Goal: Information Seeking & Learning: Compare options

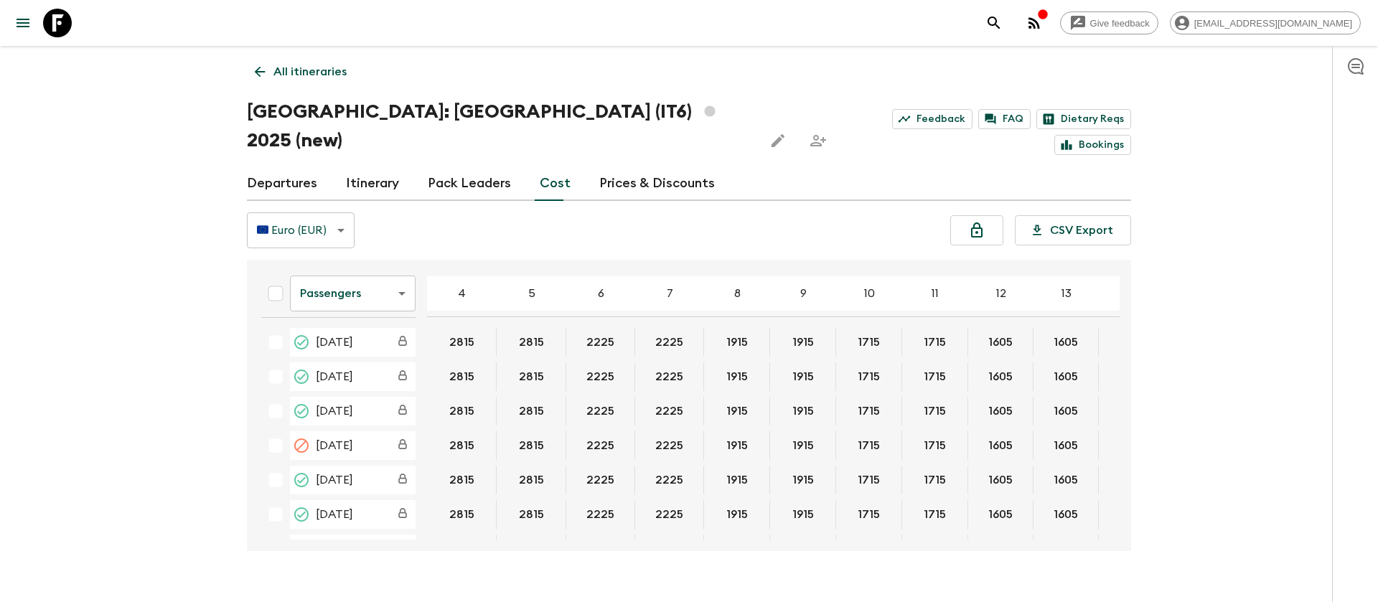
click at [62, 27] on icon at bounding box center [57, 23] width 29 height 29
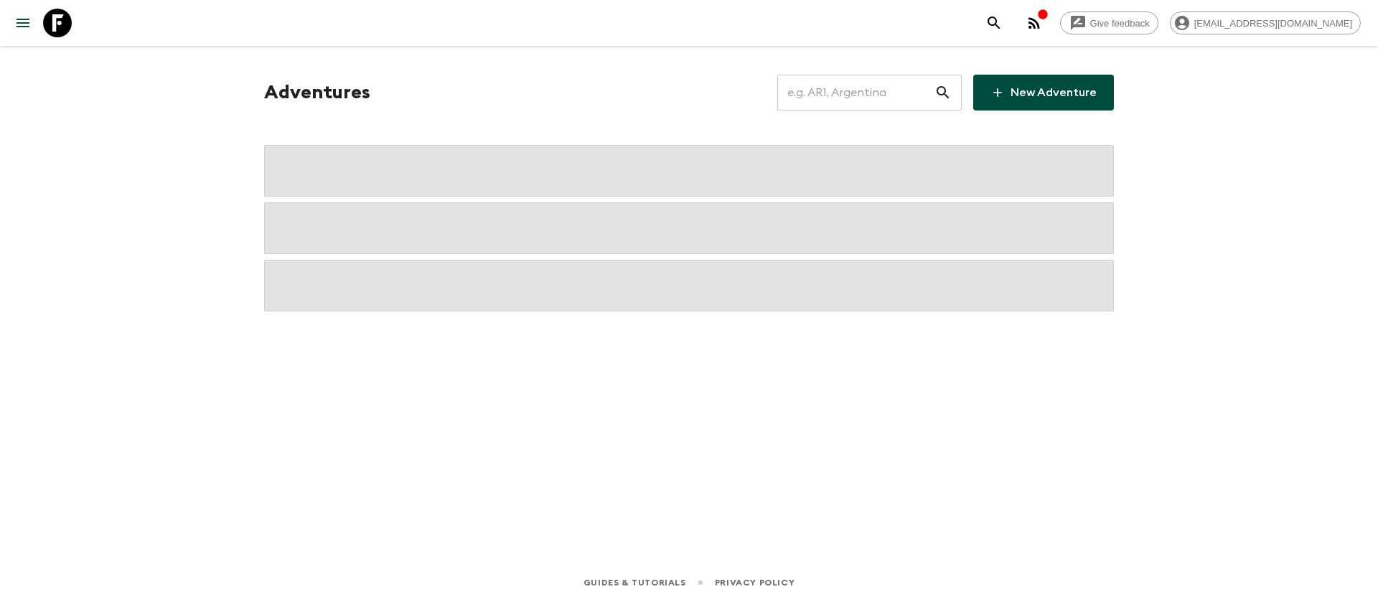
click at [828, 88] on input "text" at bounding box center [855, 93] width 157 height 40
type input "ma3"
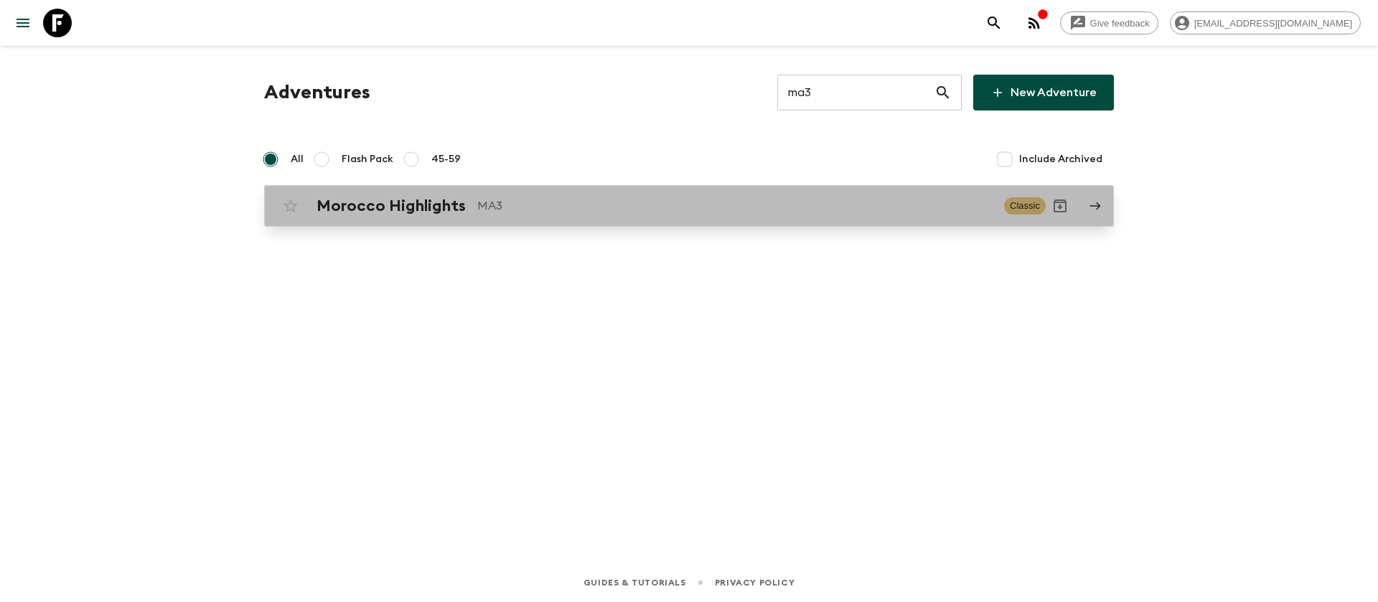
click at [539, 221] on link "Morocco Highlights MA3 Classic" at bounding box center [689, 206] width 850 height 42
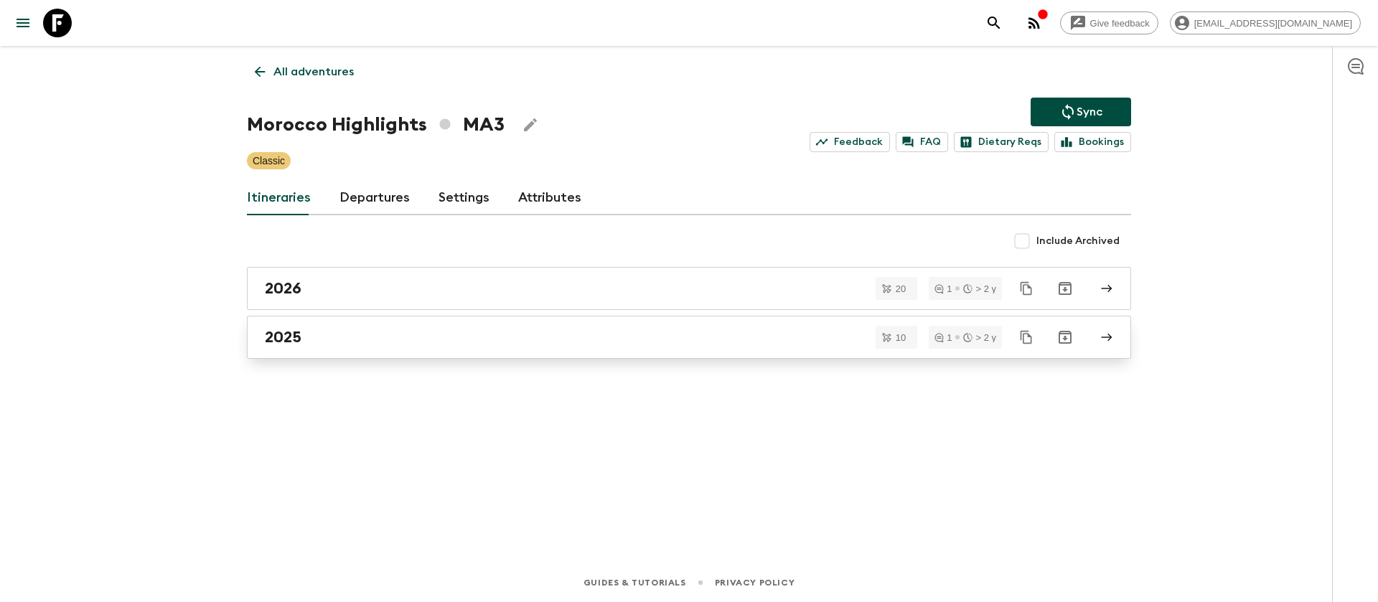
click at [331, 329] on div "2025" at bounding box center [675, 337] width 821 height 19
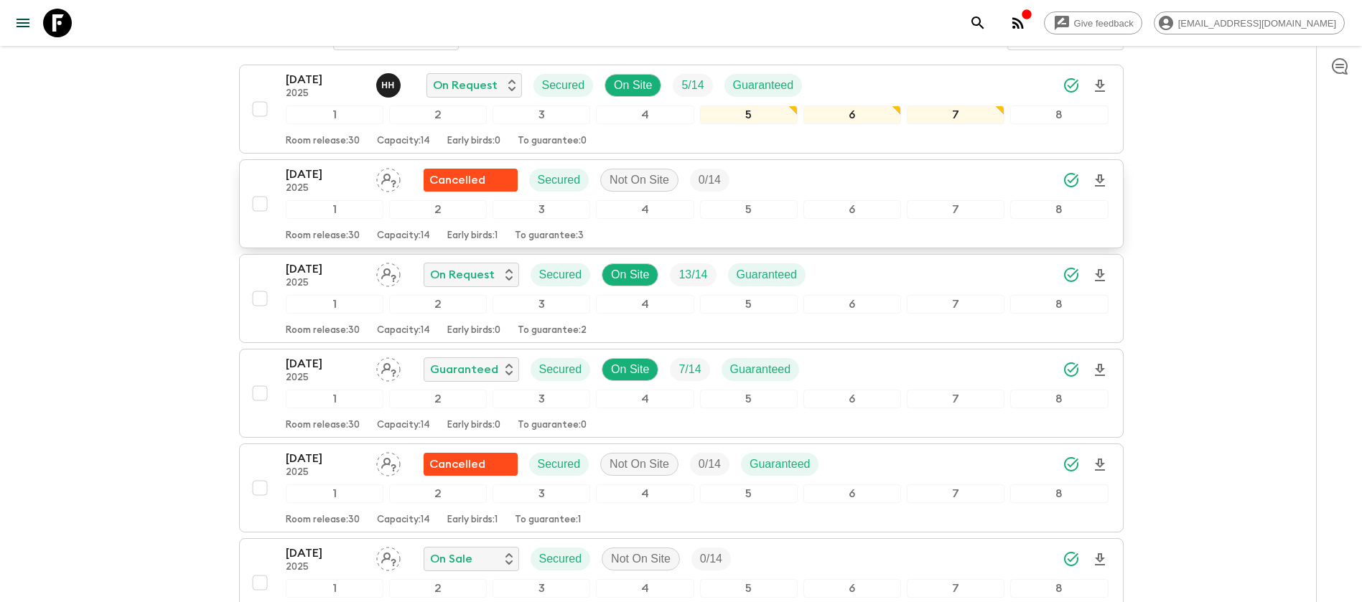
scroll to position [108, 0]
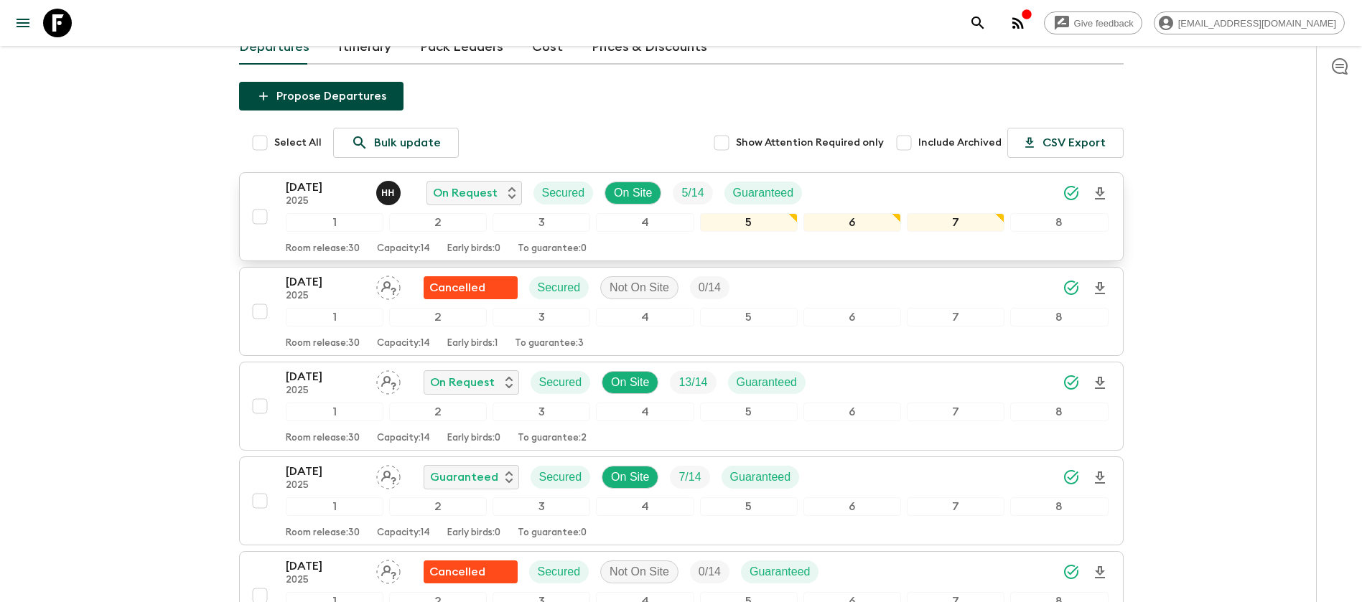
click at [323, 190] on p "[DATE]" at bounding box center [325, 187] width 79 height 17
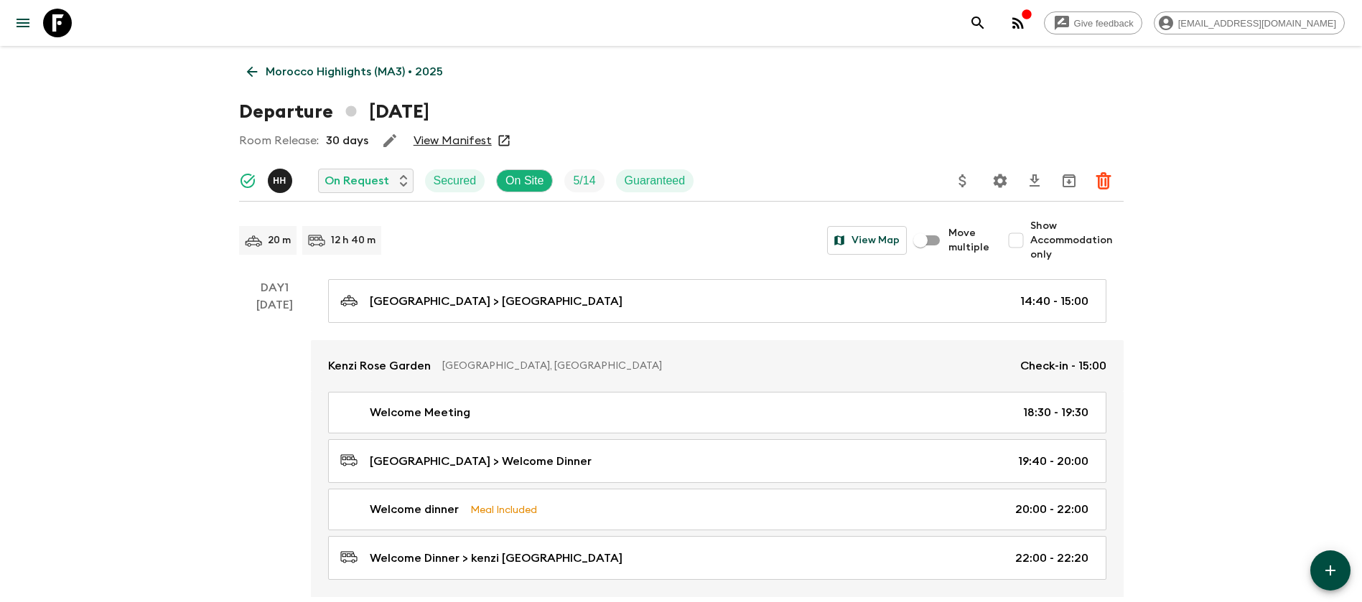
click at [451, 139] on link "View Manifest" at bounding box center [452, 141] width 78 height 14
click at [258, 65] on icon at bounding box center [252, 72] width 16 height 16
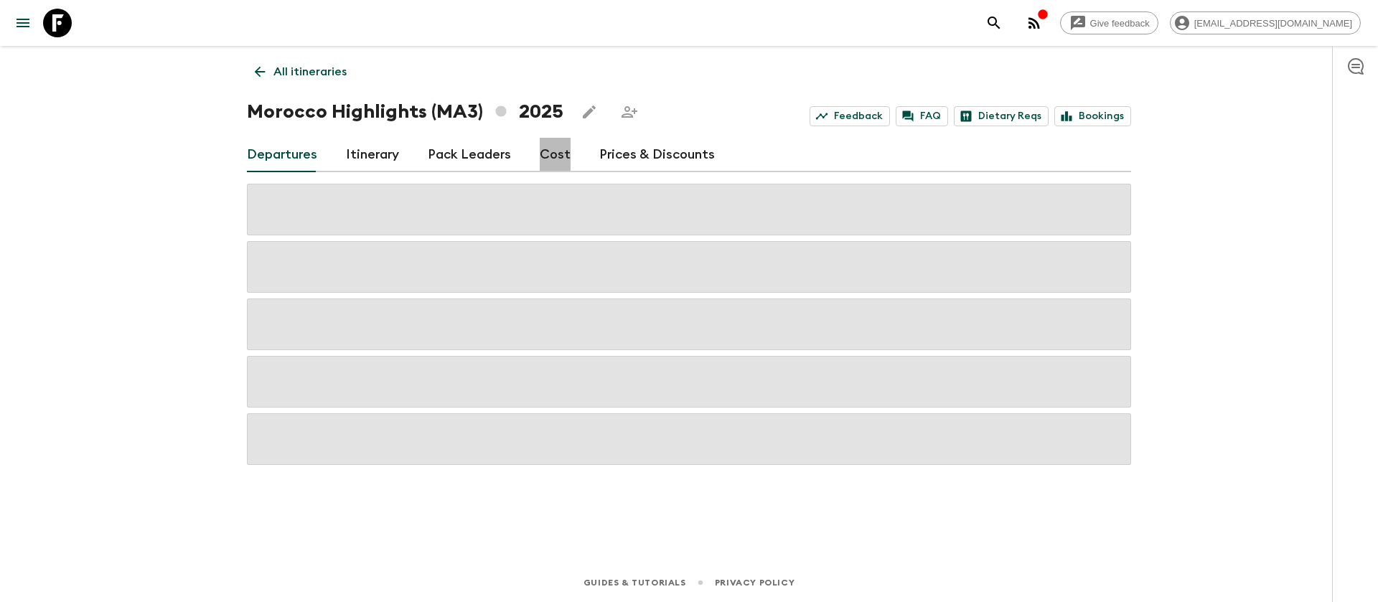
click at [546, 154] on link "Cost" at bounding box center [555, 155] width 31 height 34
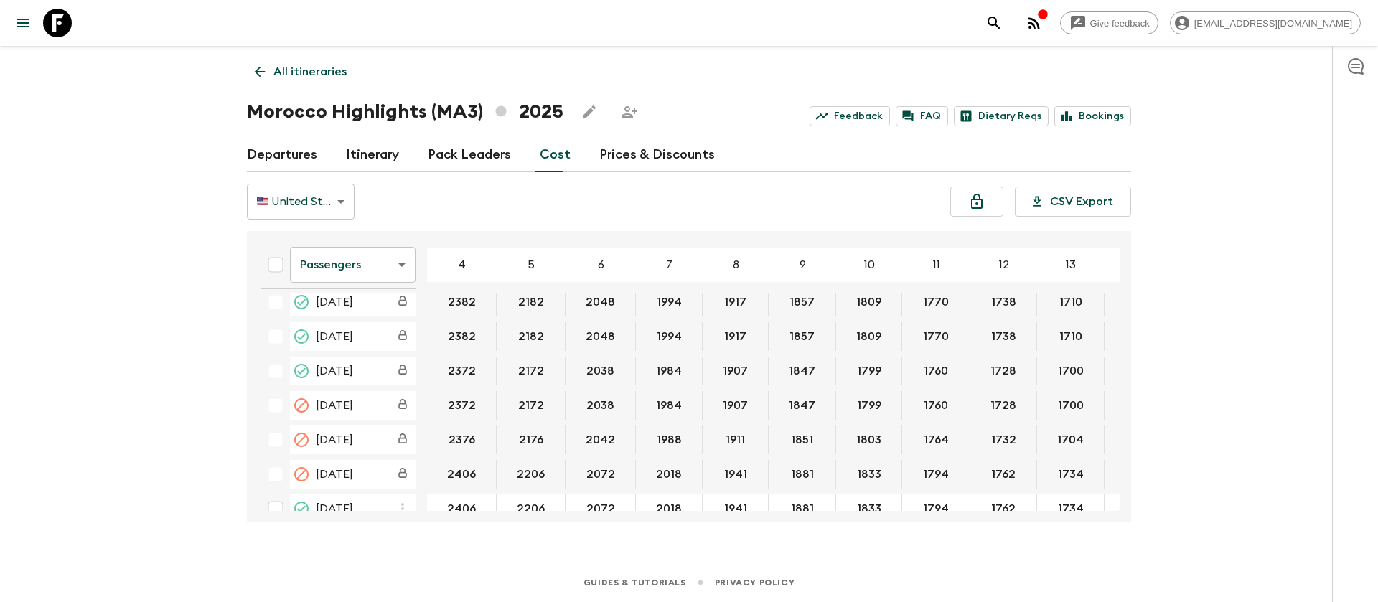
scroll to position [431, 0]
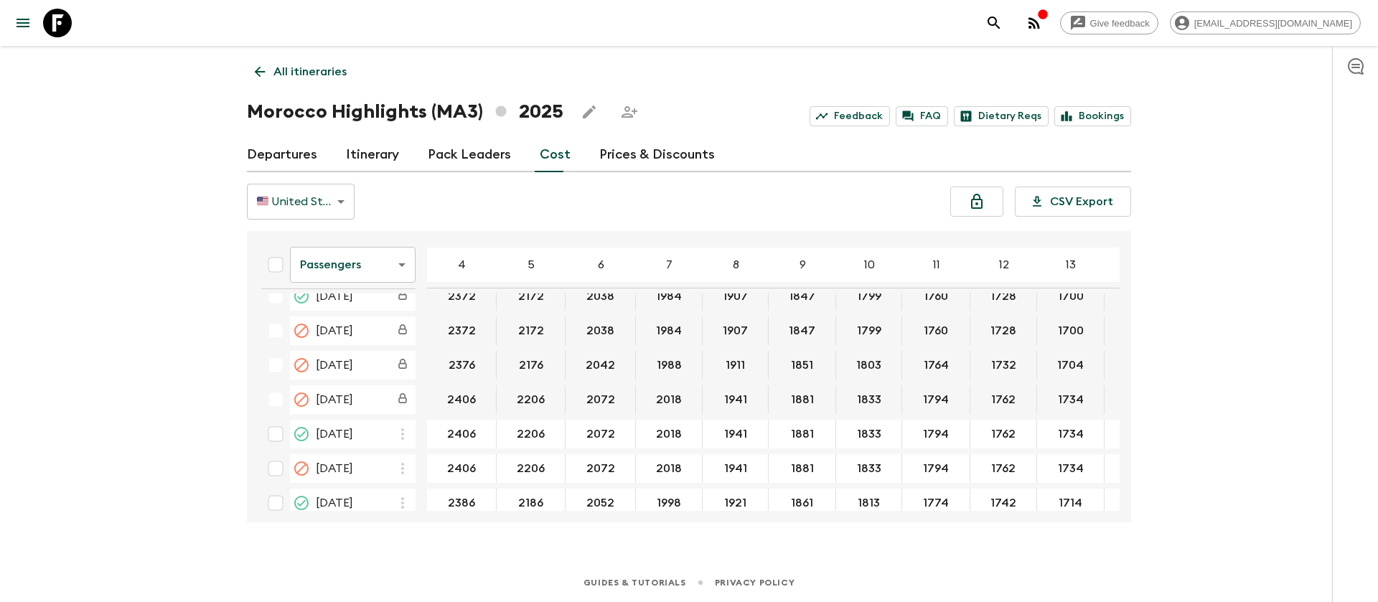
click at [318, 271] on body "Give feedback [EMAIL_ADDRESS][DOMAIN_NAME] All itineraries [GEOGRAPHIC_DATA] Hi…" at bounding box center [689, 301] width 1378 height 602
click at [331, 319] on li "Extras" at bounding box center [353, 323] width 126 height 23
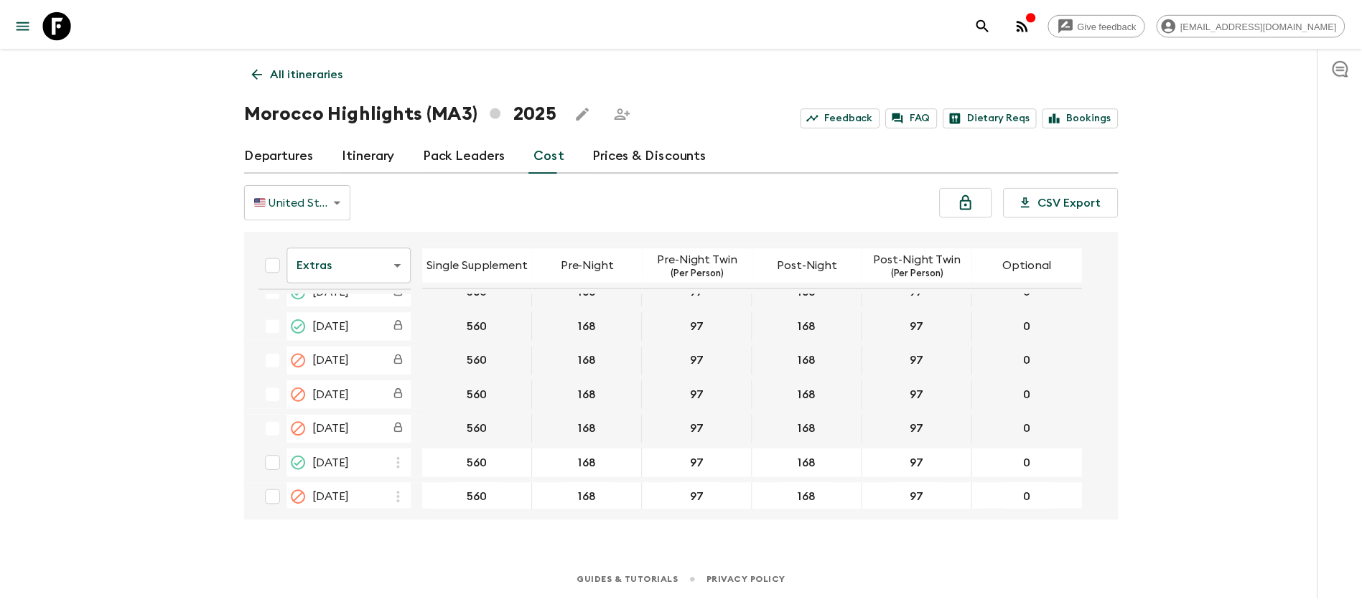
scroll to position [431, 0]
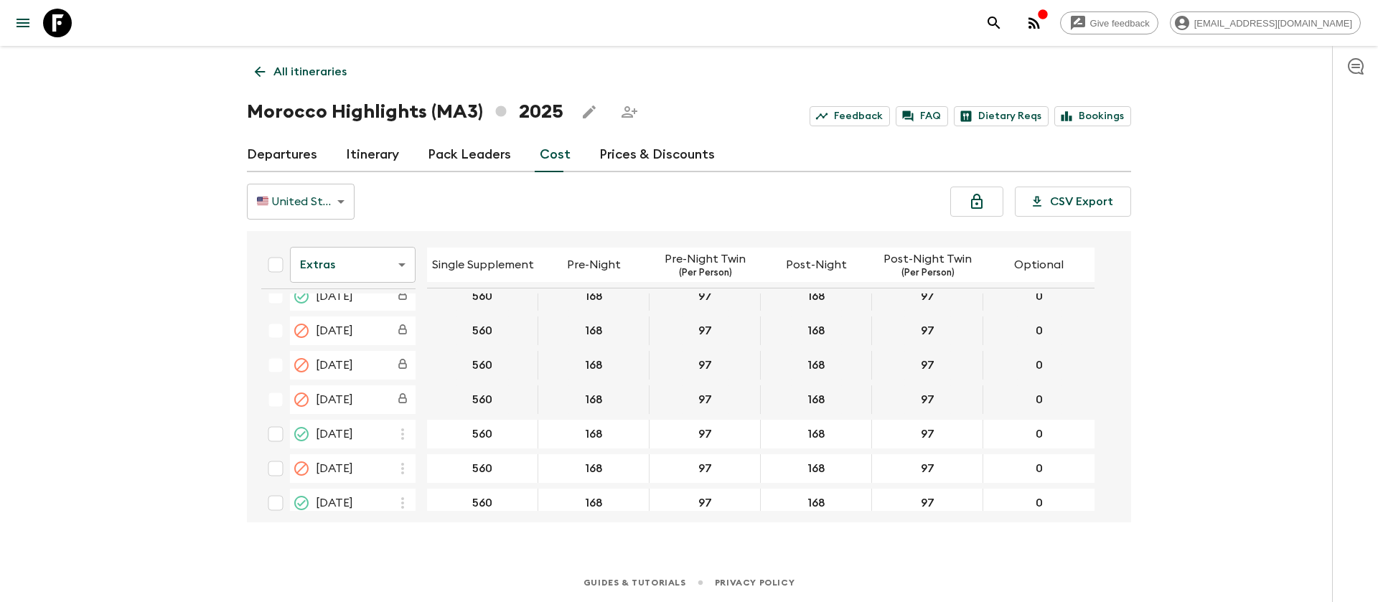
click at [57, 21] on icon at bounding box center [57, 23] width 29 height 29
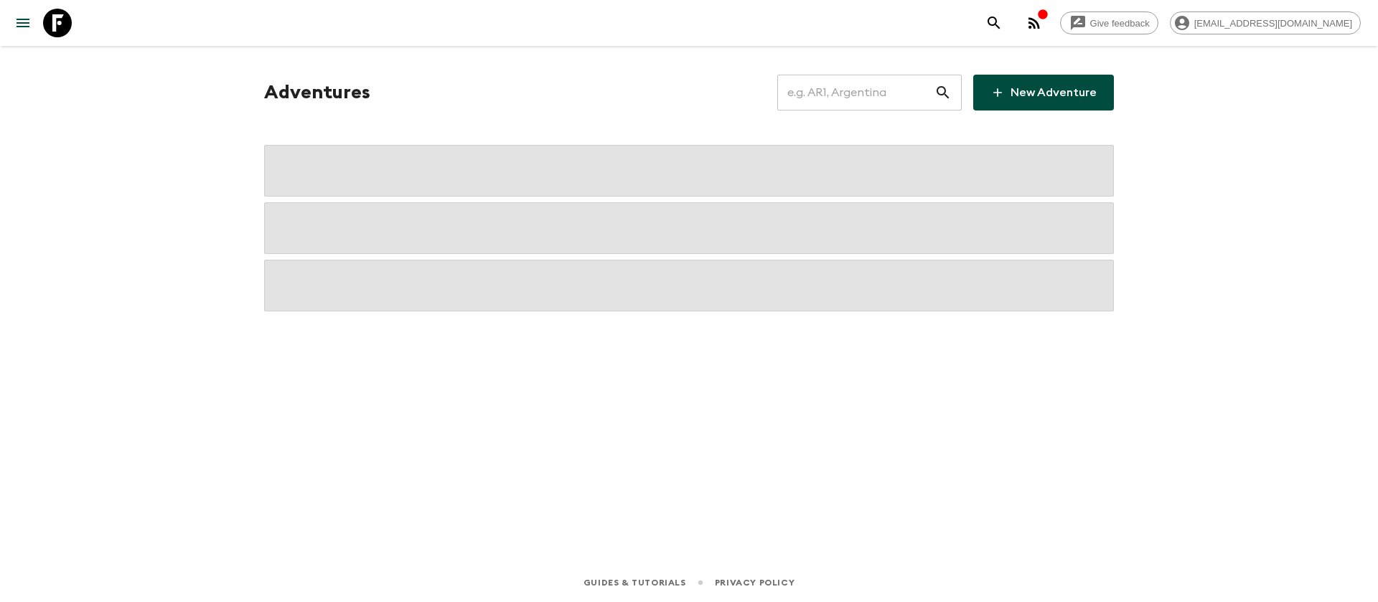
click at [828, 95] on input "text" at bounding box center [855, 93] width 157 height 40
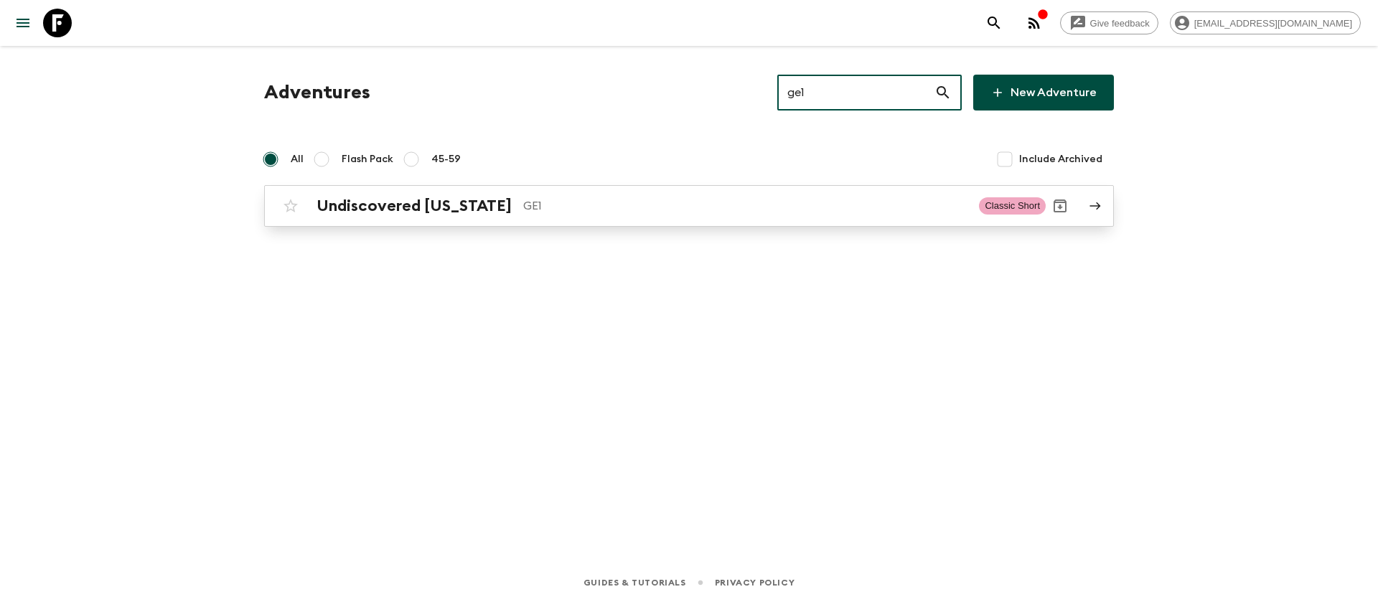
type input "ge1"
click at [471, 208] on h2 "Undiscovered [US_STATE]" at bounding box center [414, 206] width 195 height 19
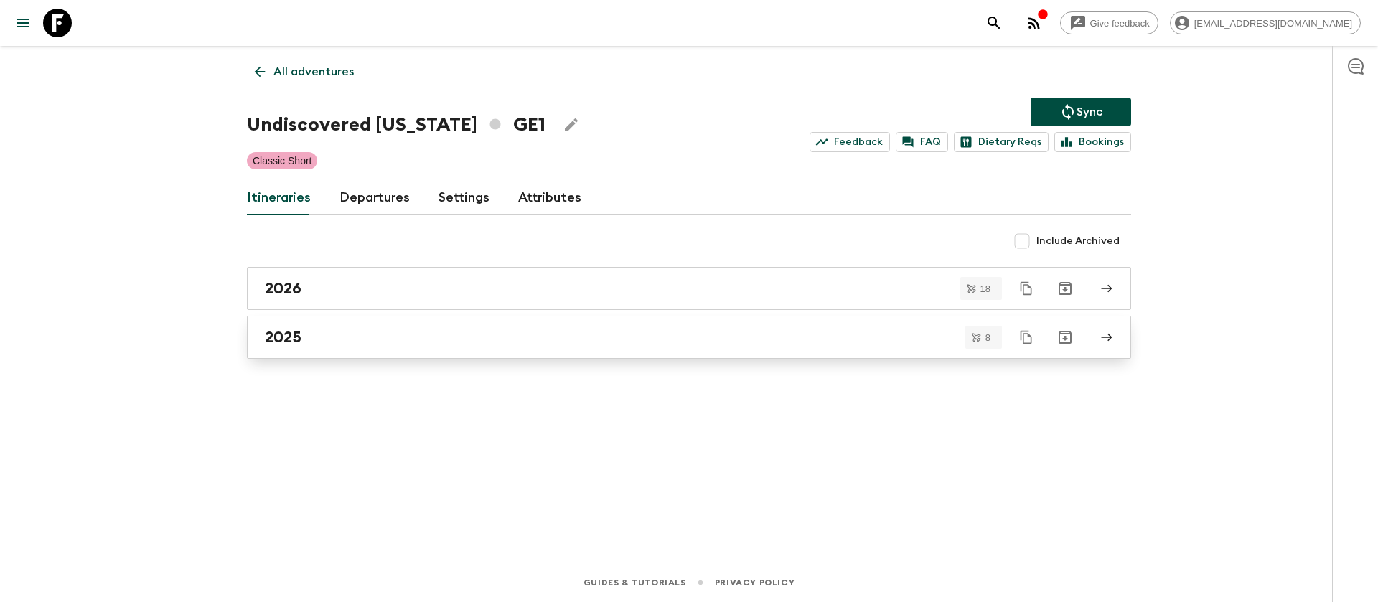
click at [296, 342] on h2 "2025" at bounding box center [283, 337] width 37 height 19
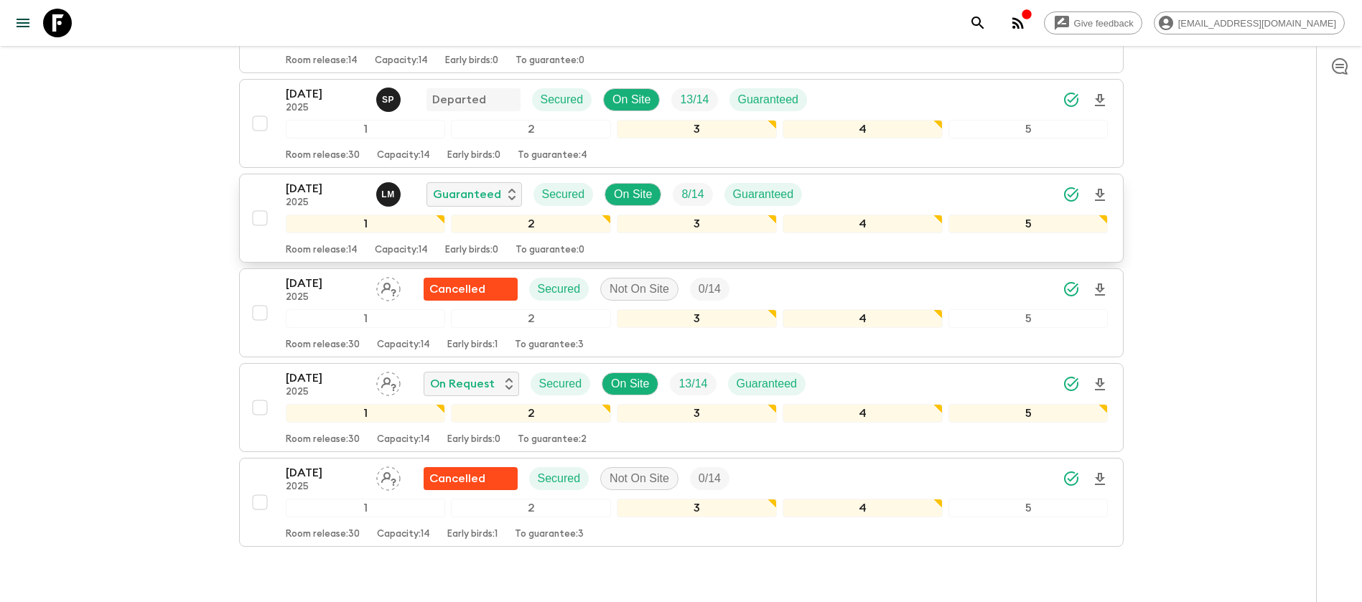
scroll to position [453, 0]
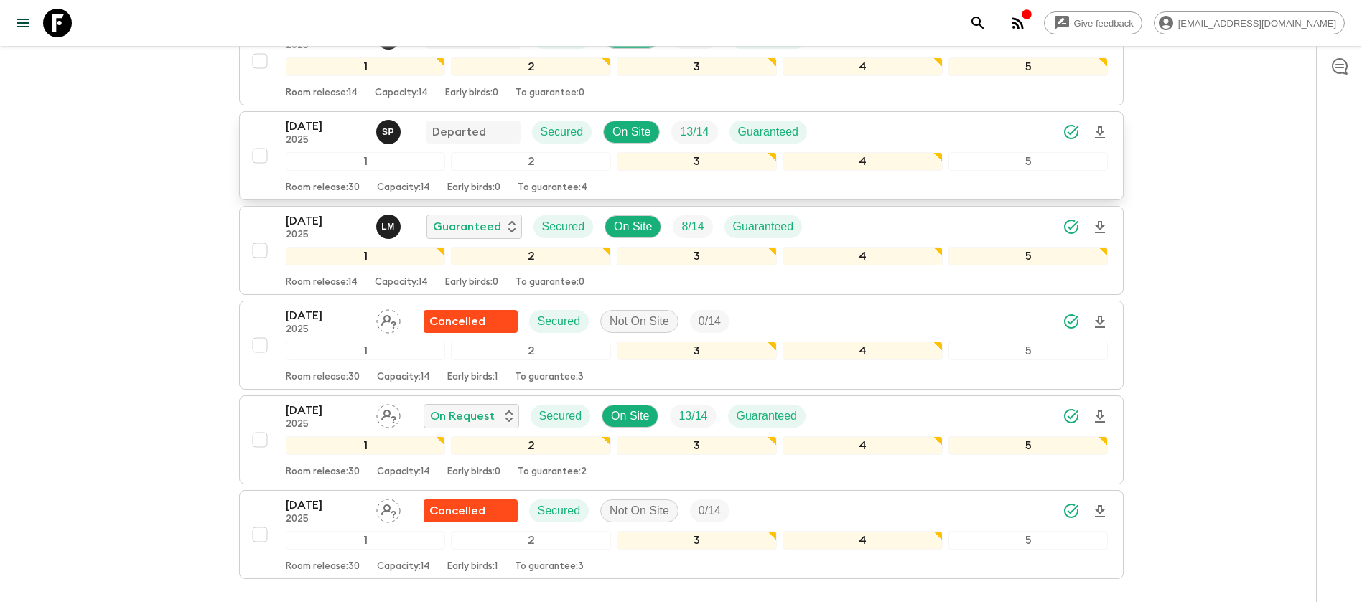
click at [320, 123] on p "[DATE]" at bounding box center [325, 126] width 79 height 17
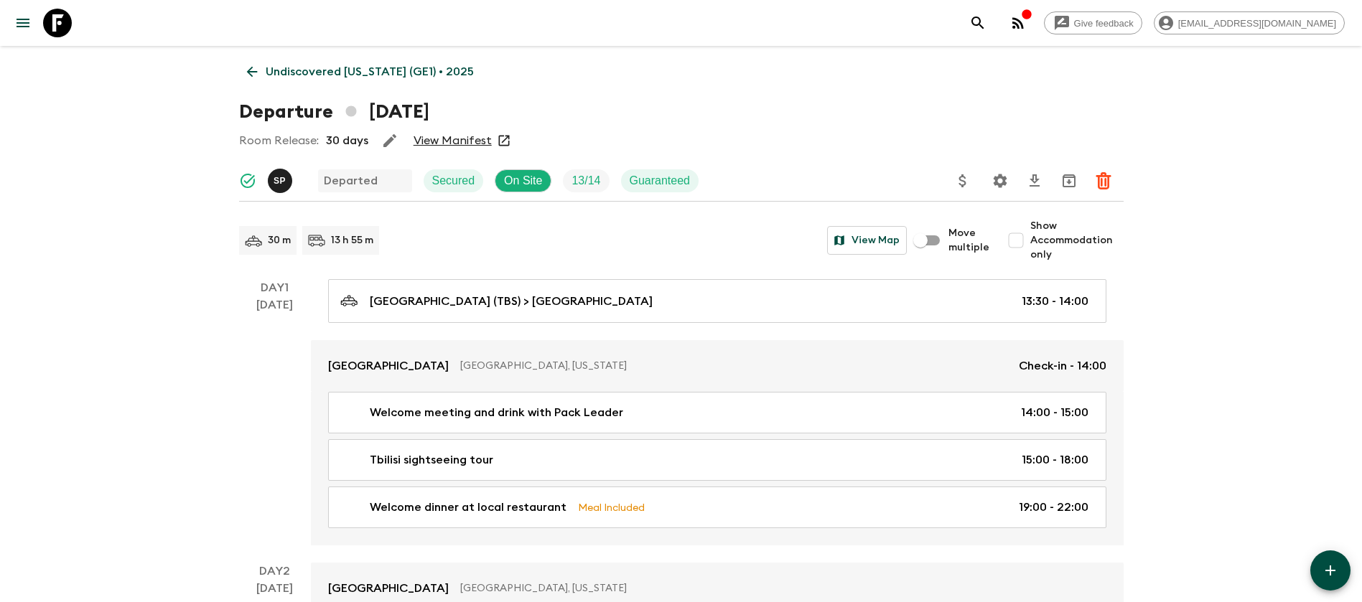
click at [441, 136] on link "View Manifest" at bounding box center [452, 141] width 78 height 14
click at [243, 72] on link "Undiscovered [US_STATE] (GE1) • 2025" at bounding box center [360, 71] width 243 height 29
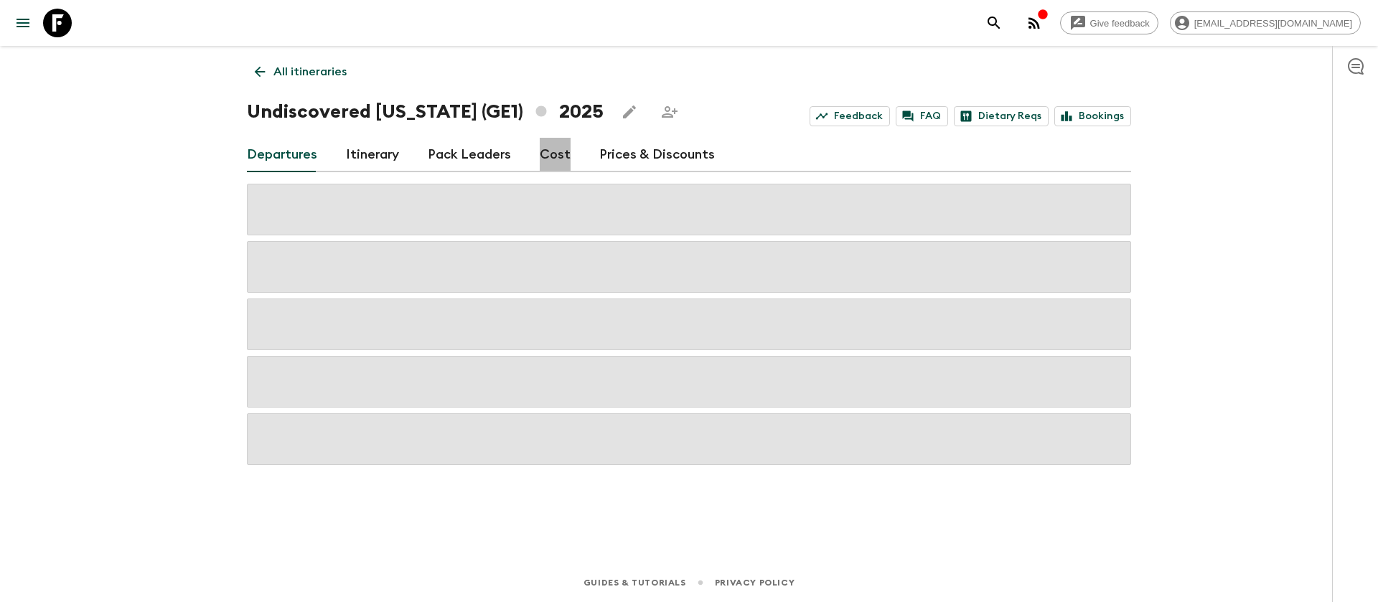
click at [556, 161] on link "Cost" at bounding box center [555, 155] width 31 height 34
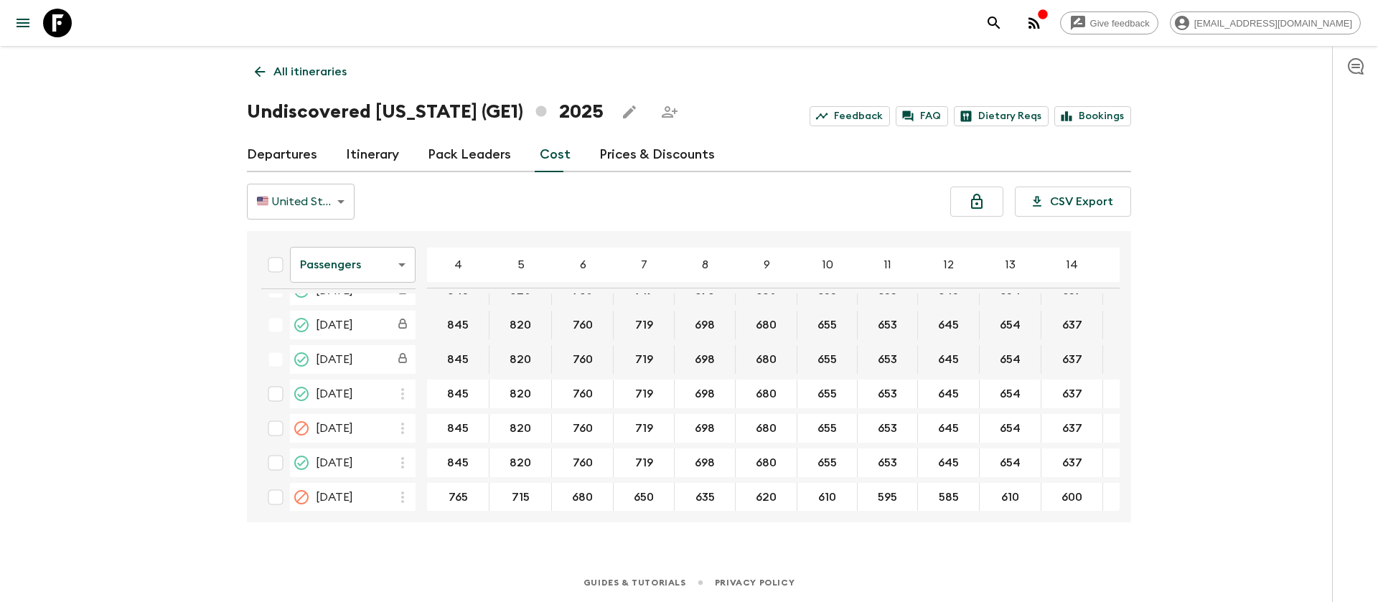
scroll to position [380, 0]
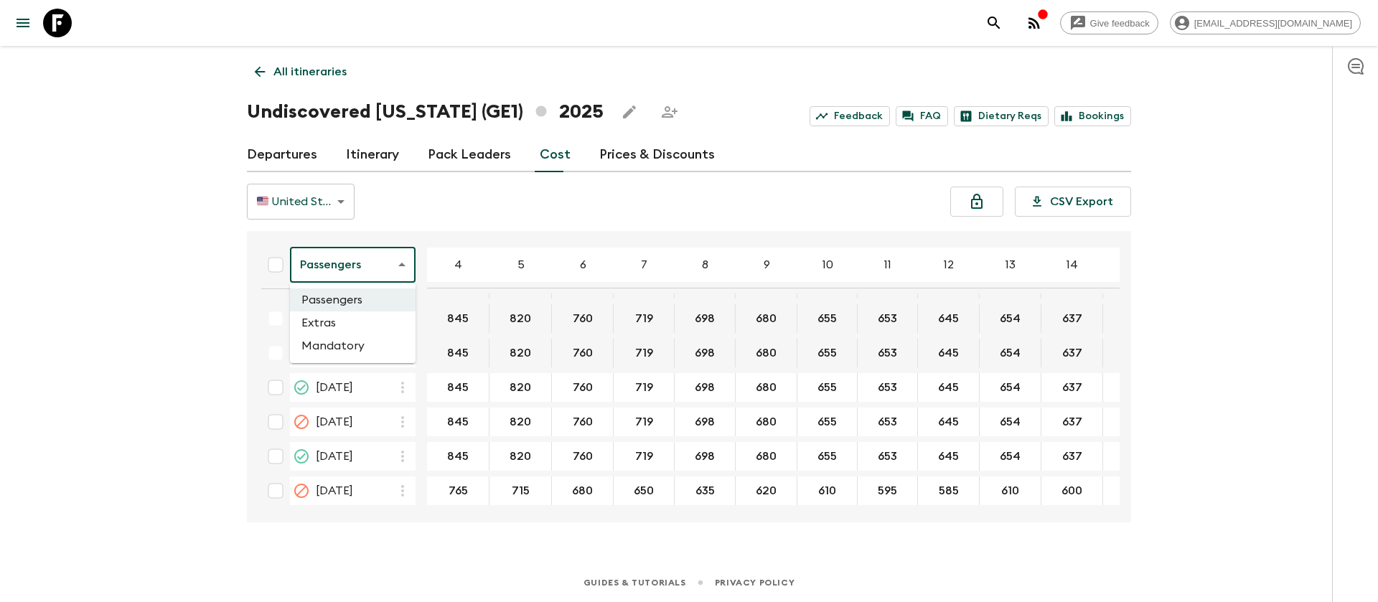
click at [315, 257] on body "Give feedback [EMAIL_ADDRESS][DOMAIN_NAME] All itineraries Undiscovered [US_STA…" at bounding box center [689, 301] width 1378 height 602
click at [358, 319] on li "Extras" at bounding box center [353, 323] width 126 height 23
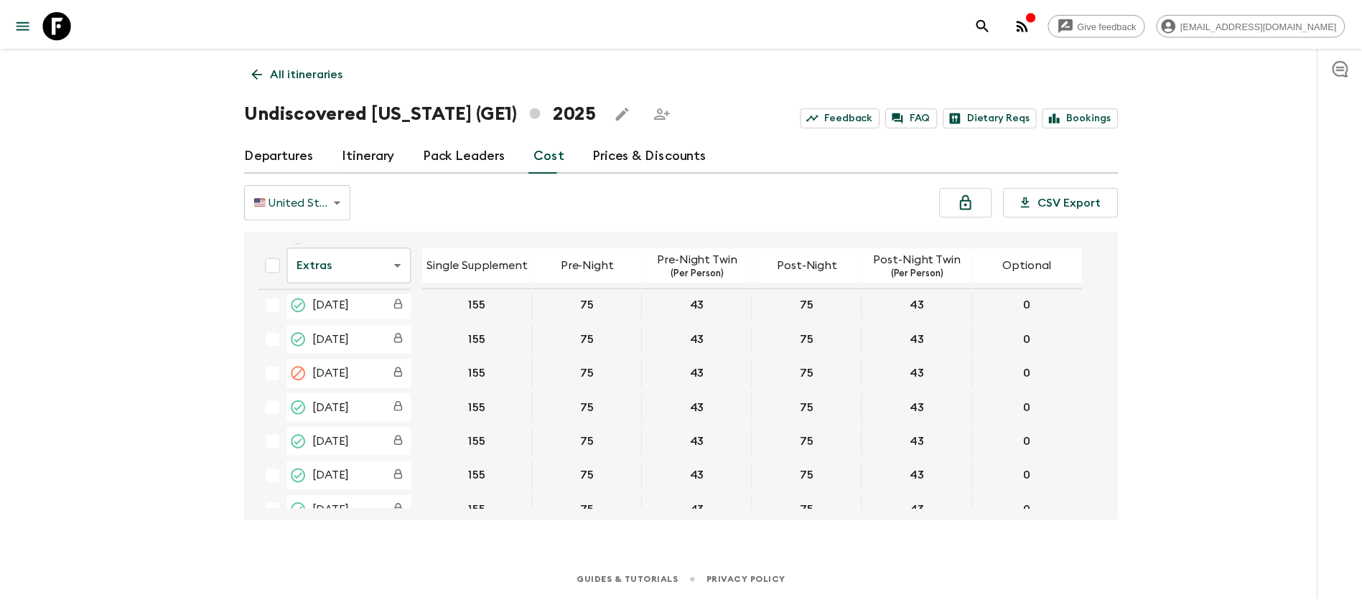
scroll to position [323, 0]
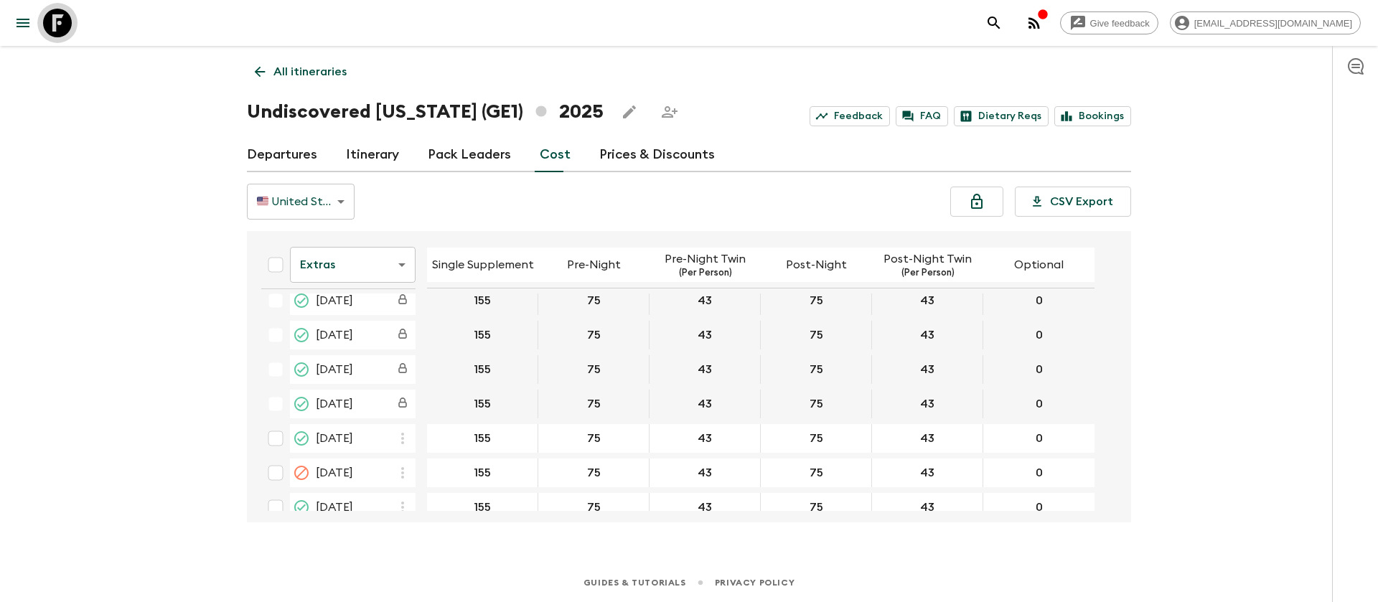
drag, startPoint x: 50, startPoint y: 21, endPoint x: 131, endPoint y: 34, distance: 82.1
click at [52, 22] on icon at bounding box center [57, 23] width 29 height 29
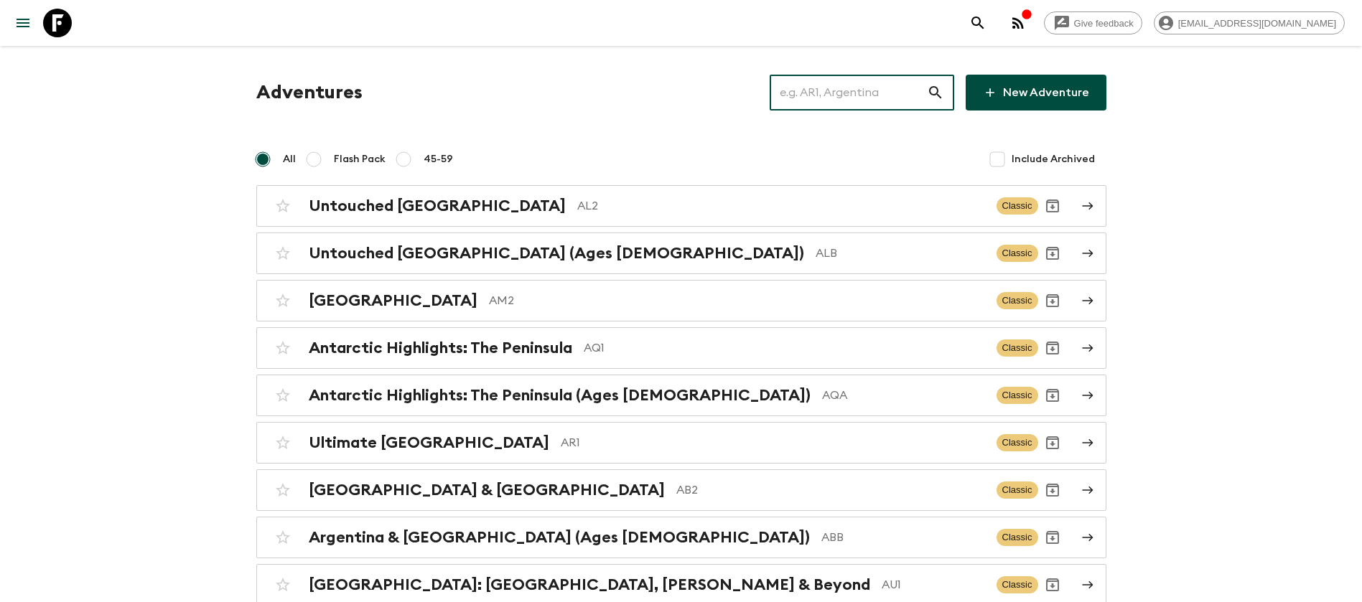
click at [839, 90] on input "text" at bounding box center [848, 93] width 157 height 40
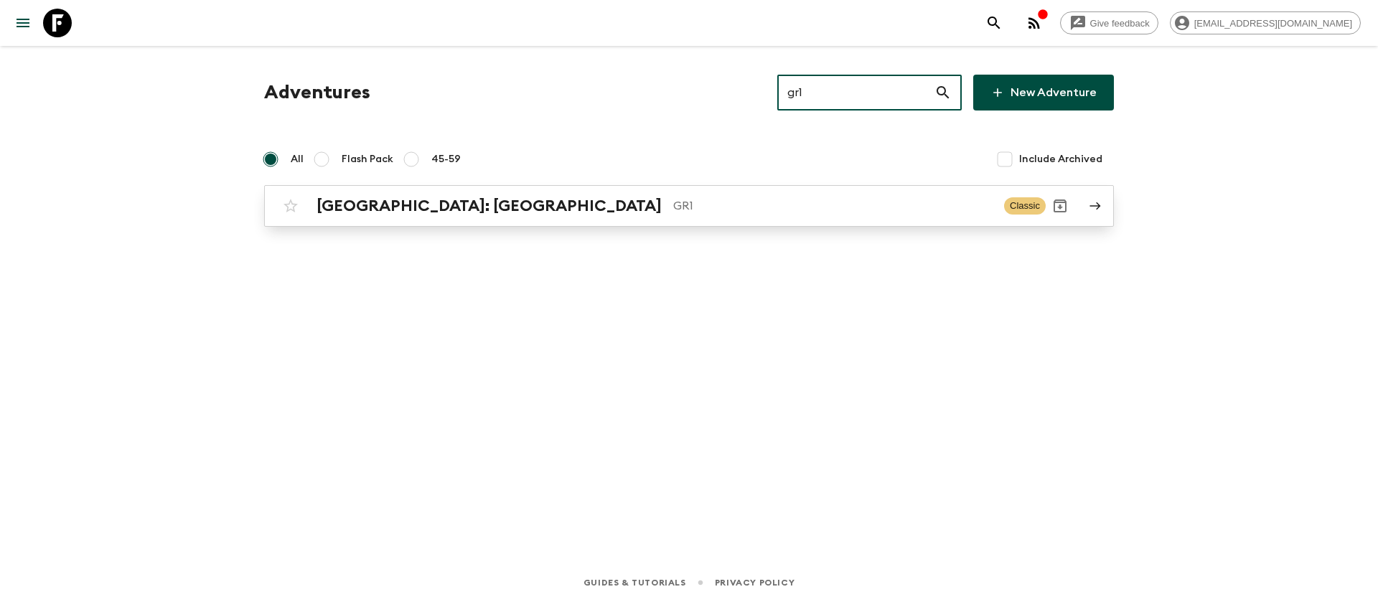
type input "gr1"
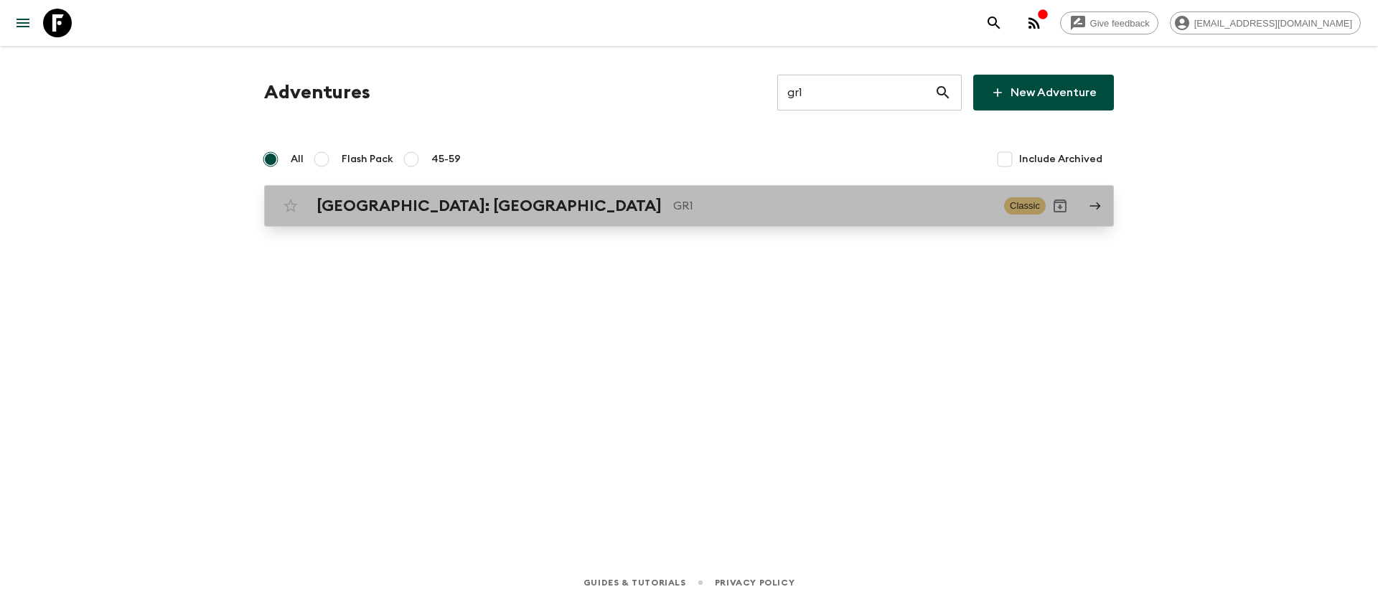
click at [540, 212] on div "[GEOGRAPHIC_DATA]: [GEOGRAPHIC_DATA] GR1" at bounding box center [655, 206] width 676 height 19
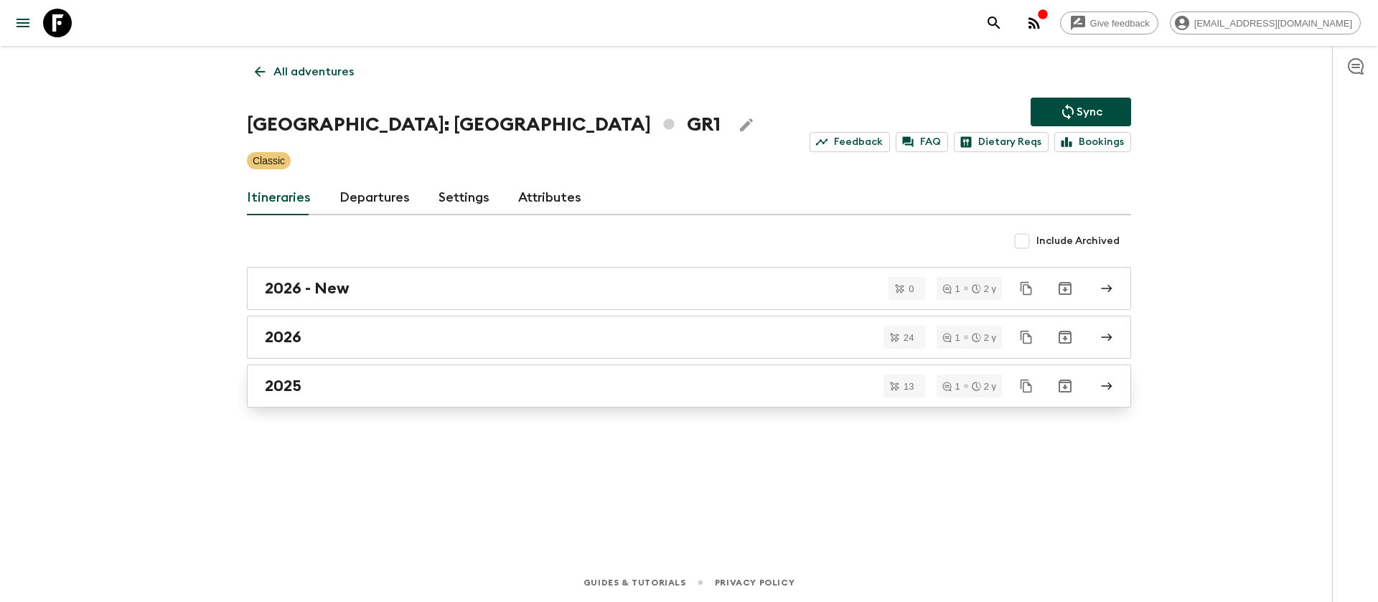
click at [279, 388] on h2 "2025" at bounding box center [283, 386] width 37 height 19
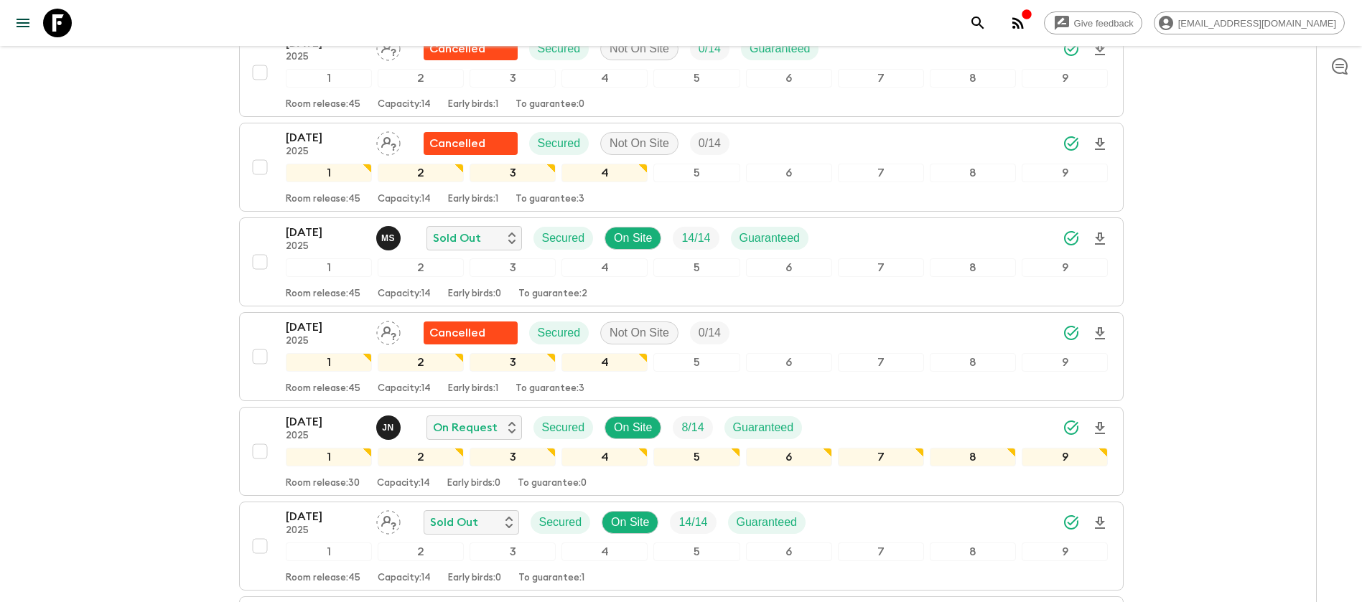
scroll to position [754, 0]
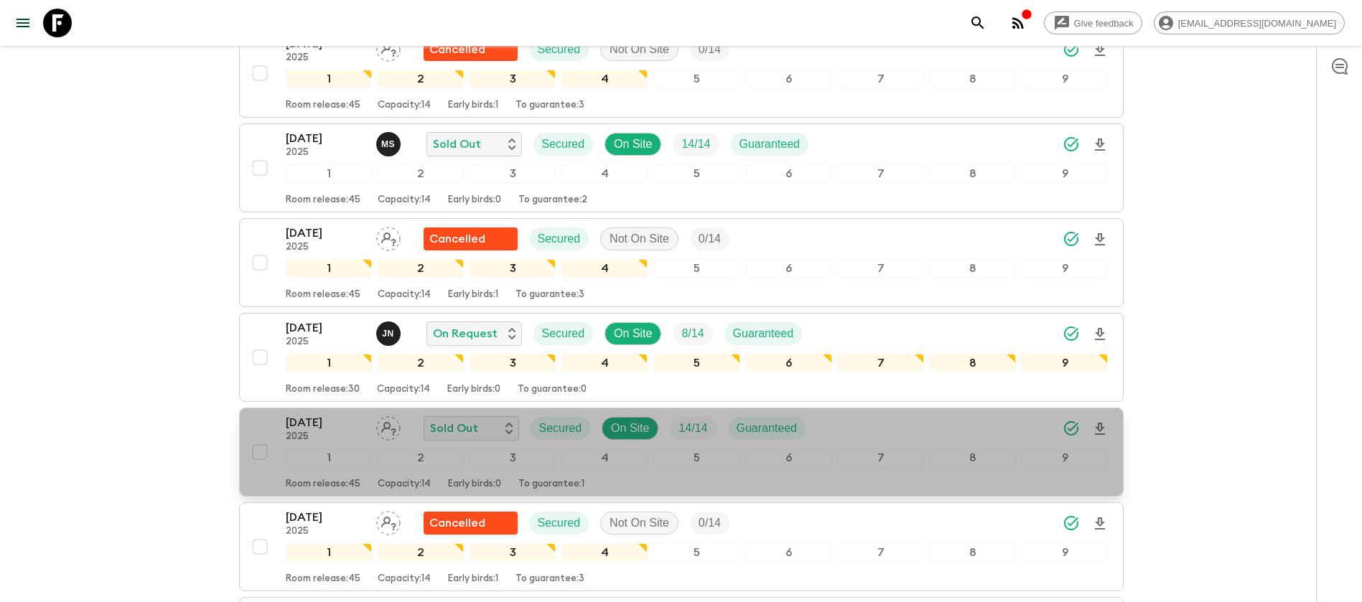
click at [330, 414] on p "[DATE]" at bounding box center [325, 422] width 79 height 17
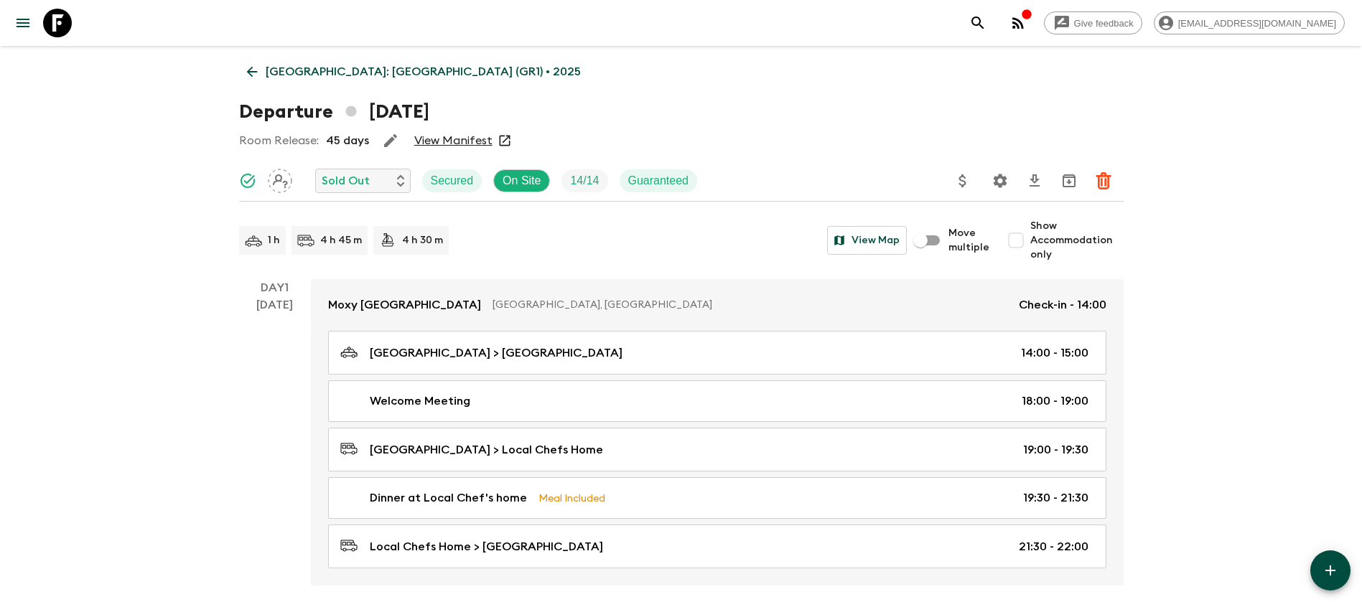
click at [455, 135] on link "View Manifest" at bounding box center [453, 141] width 78 height 14
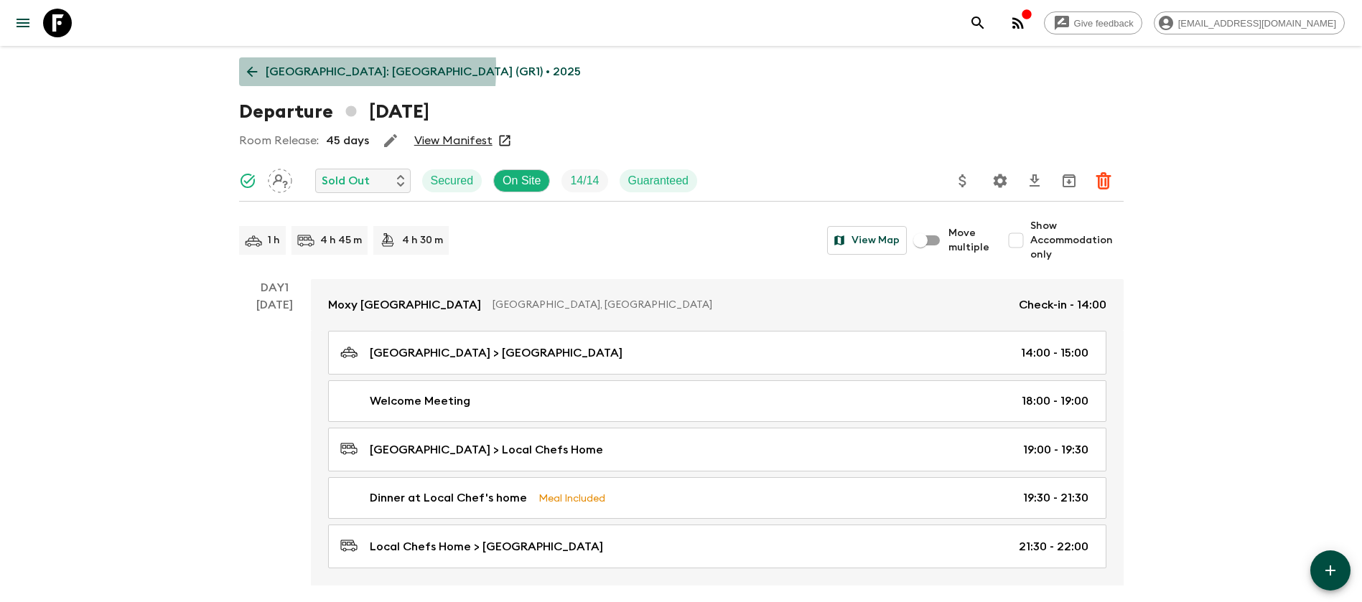
click at [253, 68] on icon at bounding box center [252, 72] width 16 height 16
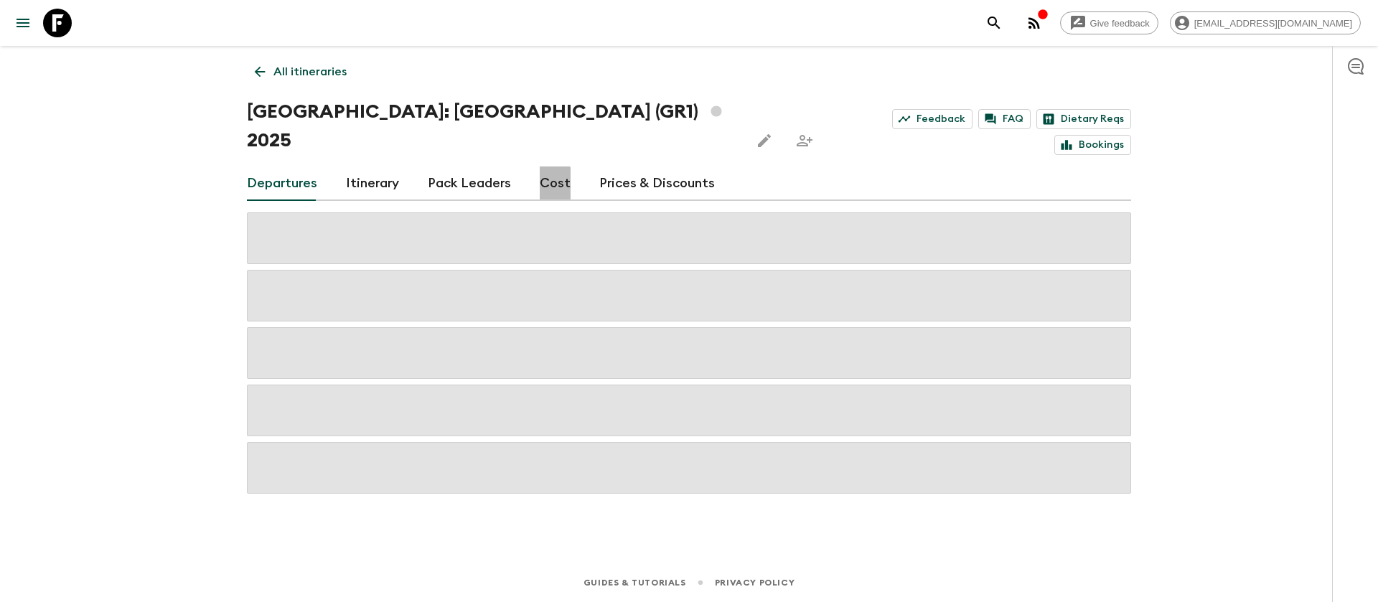
click at [546, 167] on link "Cost" at bounding box center [555, 184] width 31 height 34
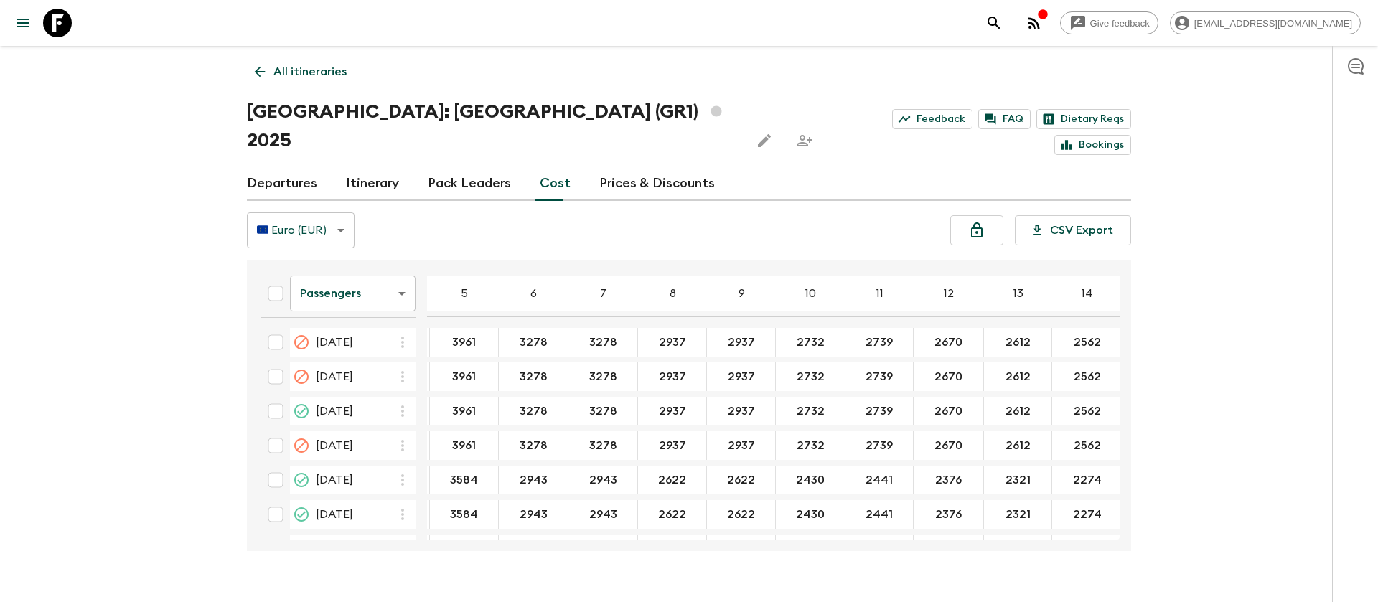
scroll to position [861, 68]
click at [373, 279] on body "Give feedback [EMAIL_ADDRESS][DOMAIN_NAME] All itineraries [GEOGRAPHIC_DATA]: […" at bounding box center [689, 315] width 1378 height 630
click at [373, 323] on li "Extras" at bounding box center [353, 323] width 126 height 23
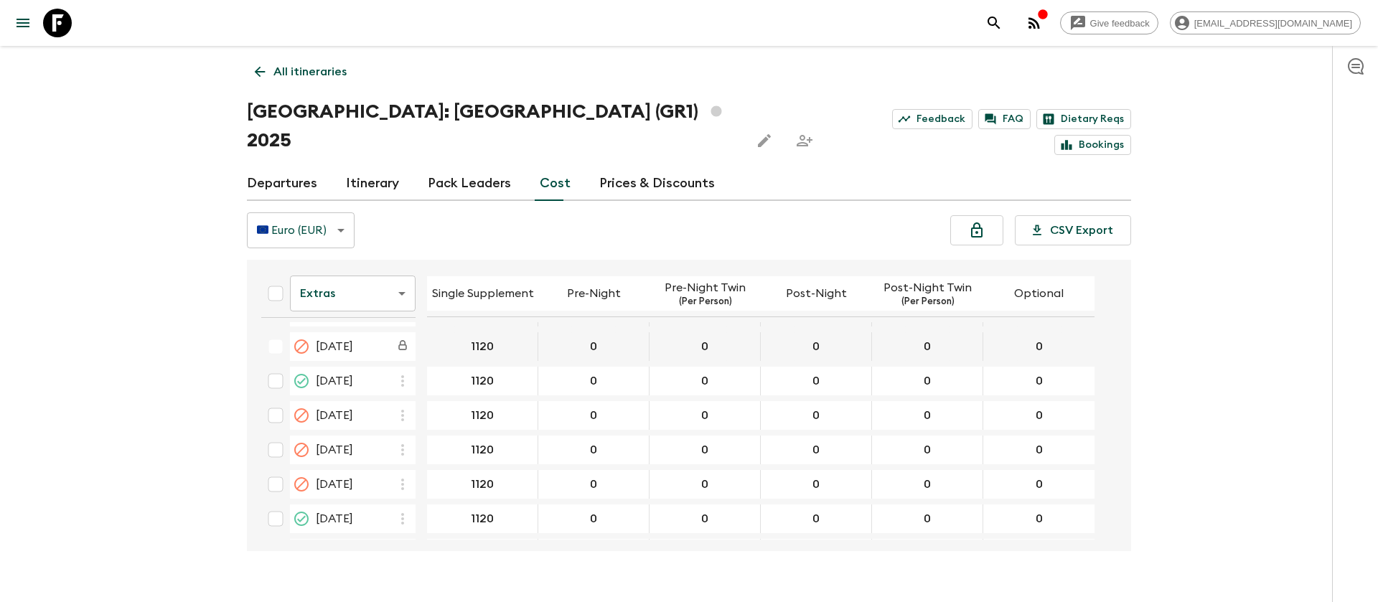
scroll to position [861, 0]
